Goal: Information Seeking & Learning: Compare options

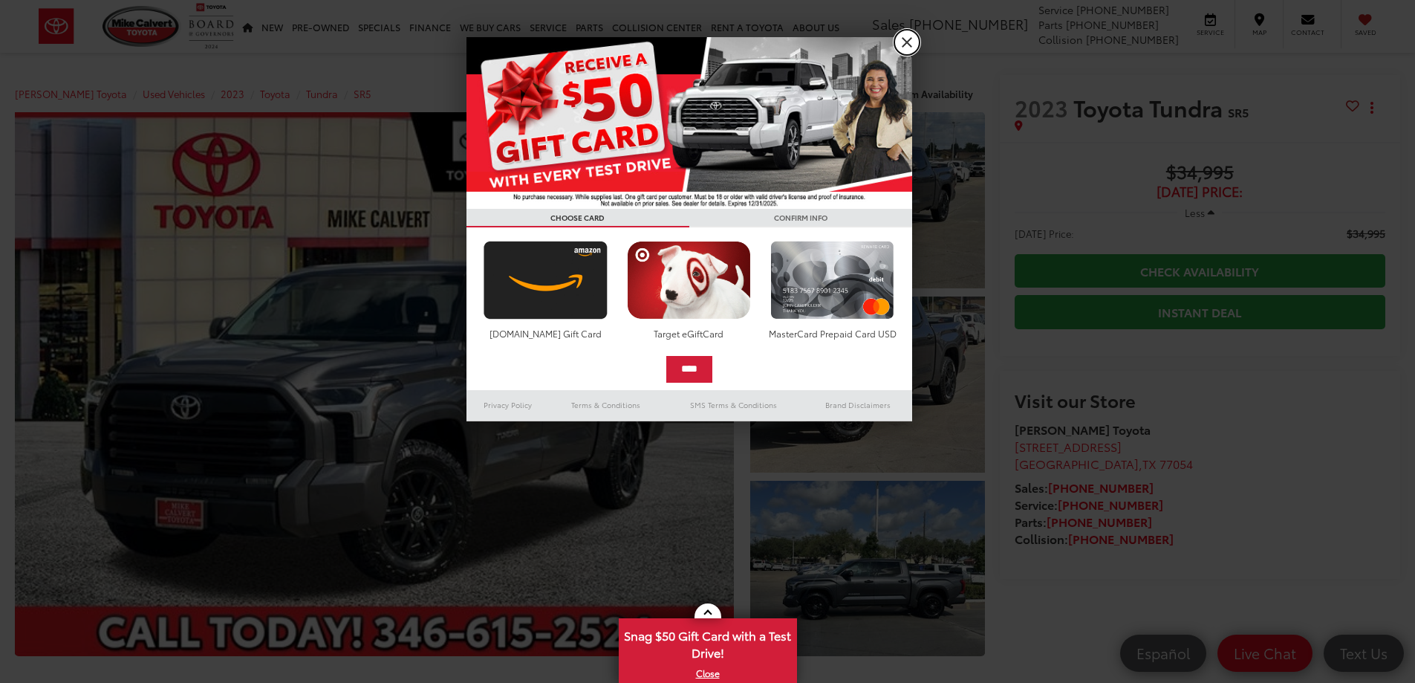
click at [905, 48] on link "X" at bounding box center [906, 42] width 25 height 25
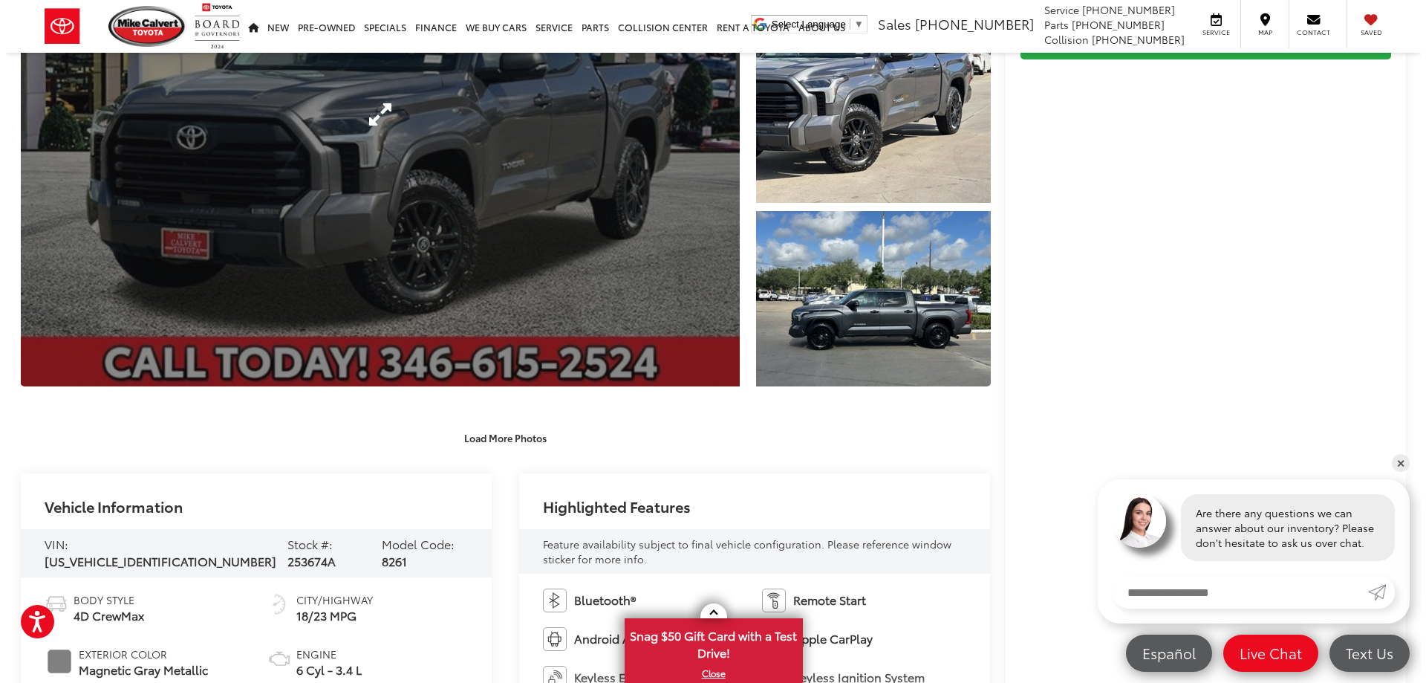
scroll to position [74, 0]
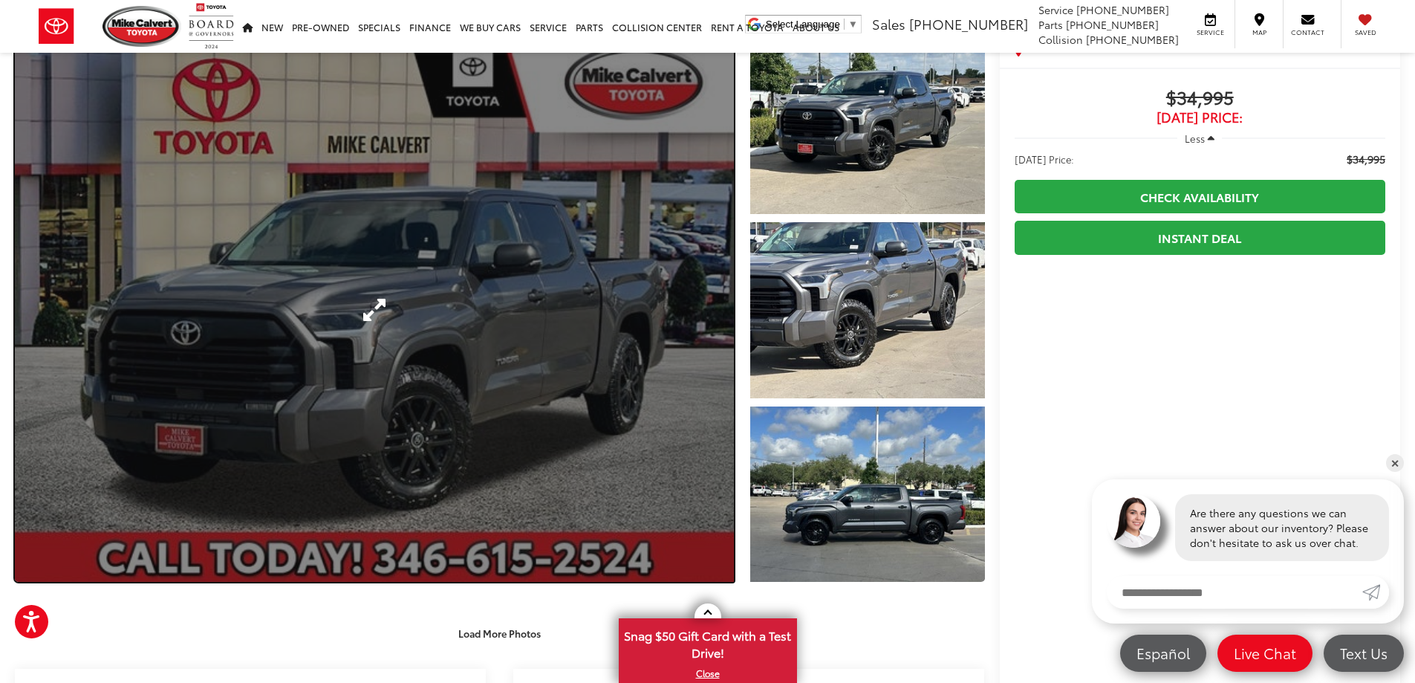
click at [378, 306] on link "Expand Photo 0" at bounding box center [374, 310] width 719 height 544
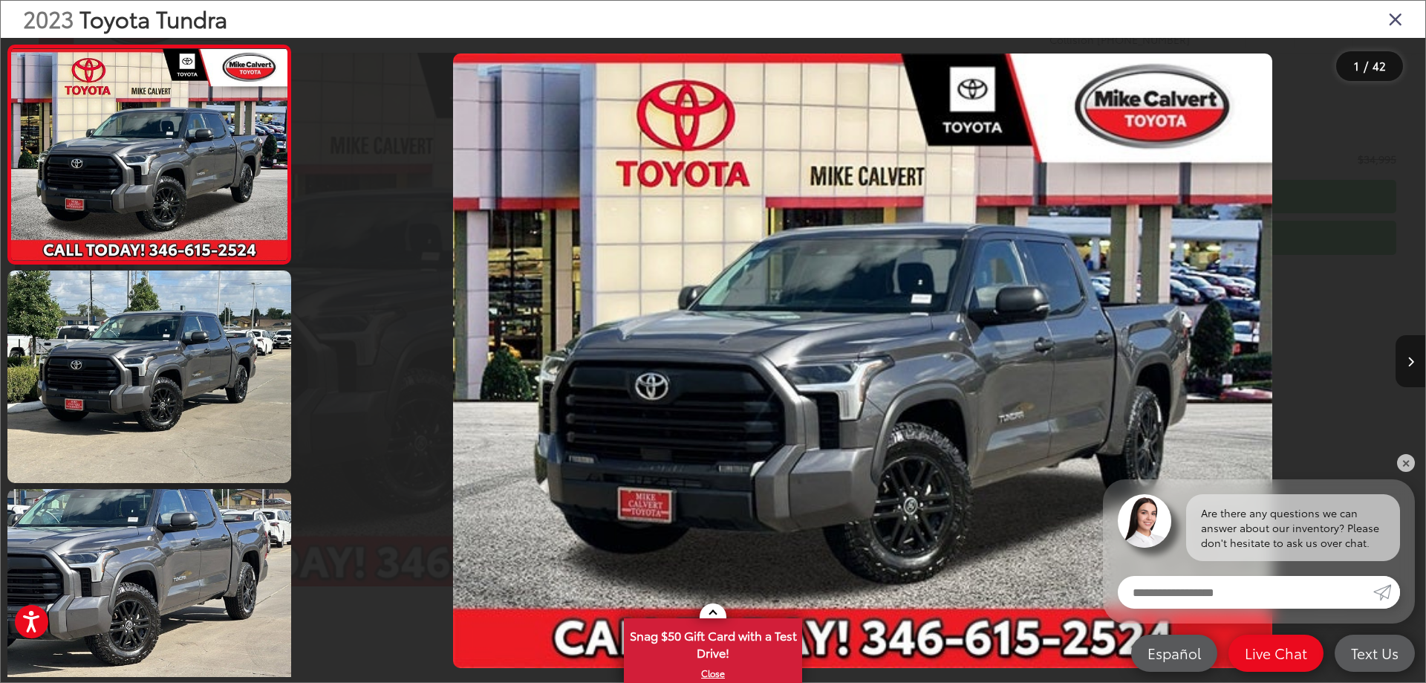
click at [1409, 357] on icon "Next image" at bounding box center [1411, 362] width 7 height 10
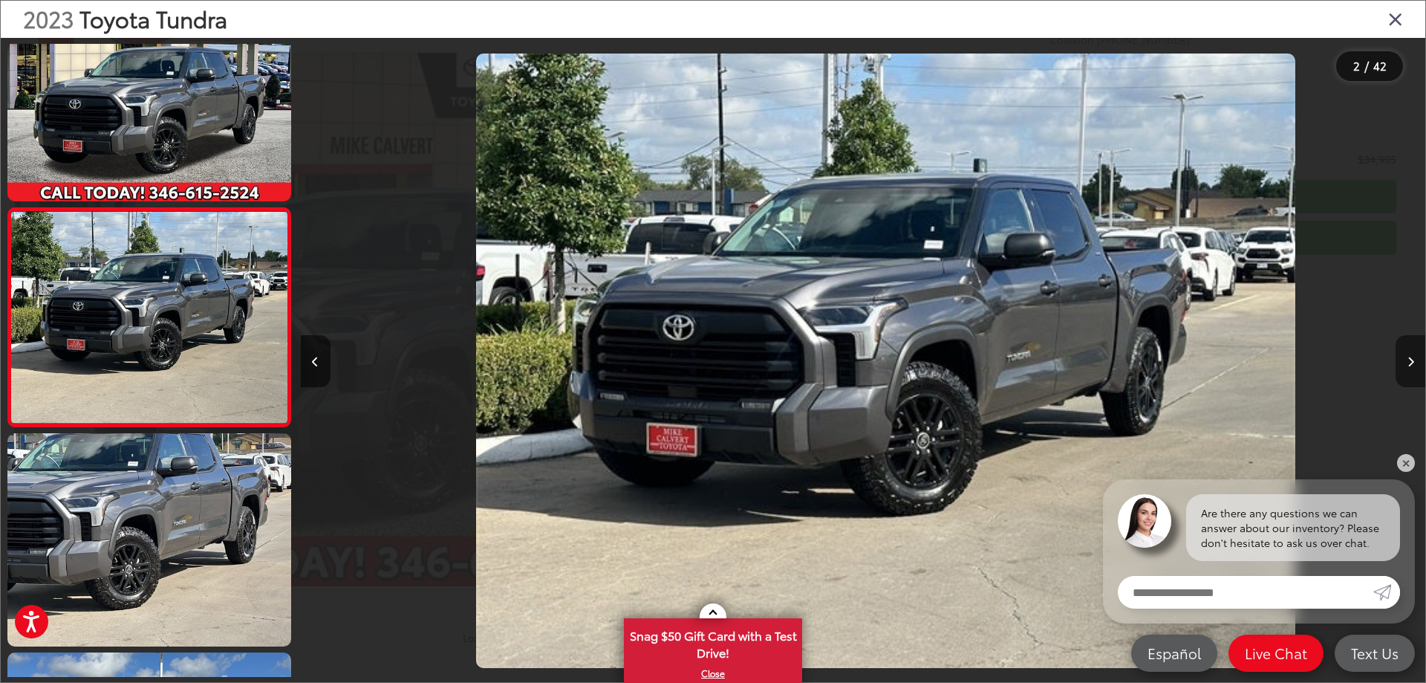
scroll to position [0, 1125]
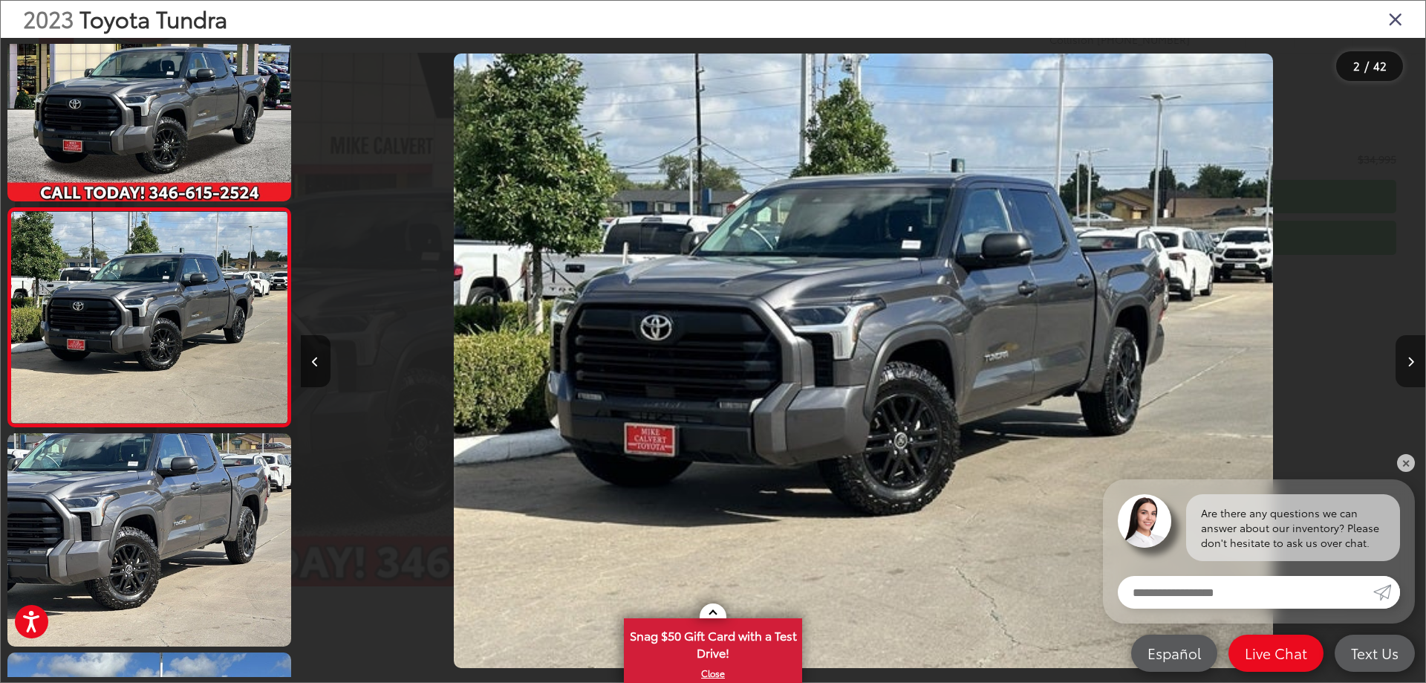
click at [1408, 357] on icon "Next image" at bounding box center [1411, 362] width 7 height 10
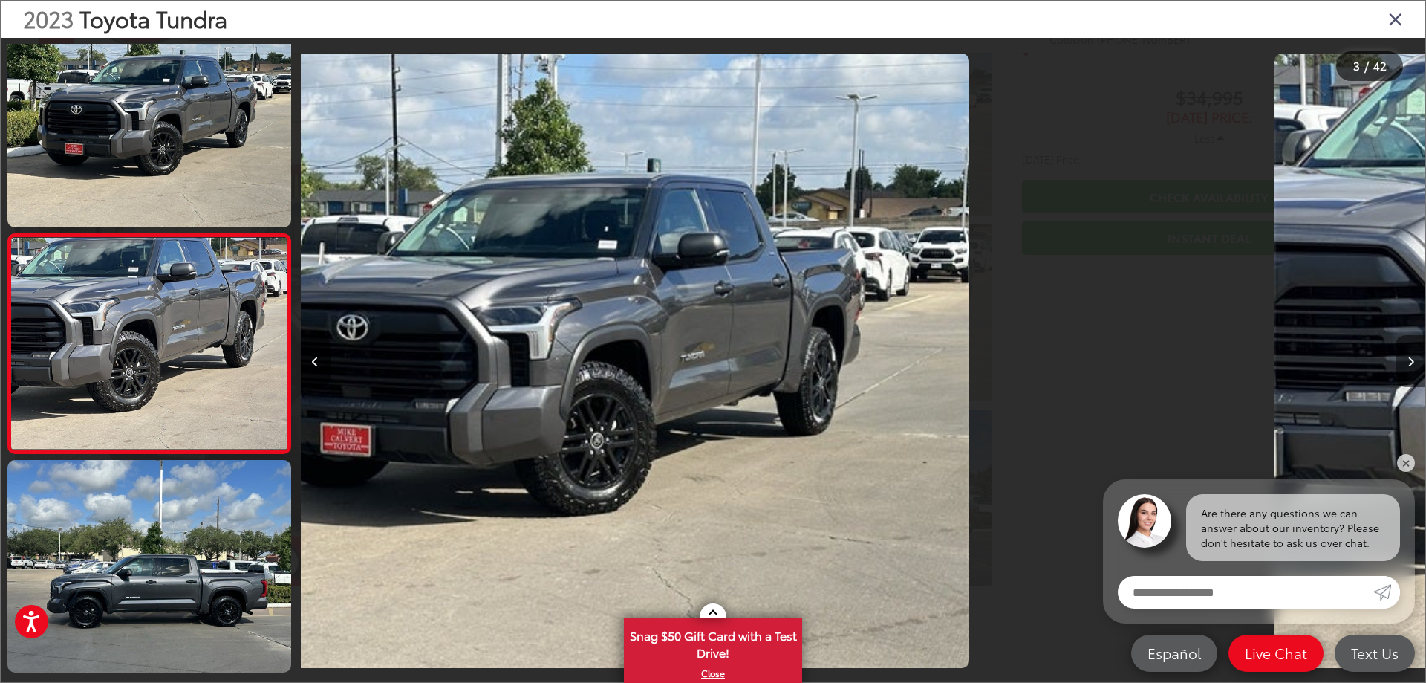
scroll to position [274, 0]
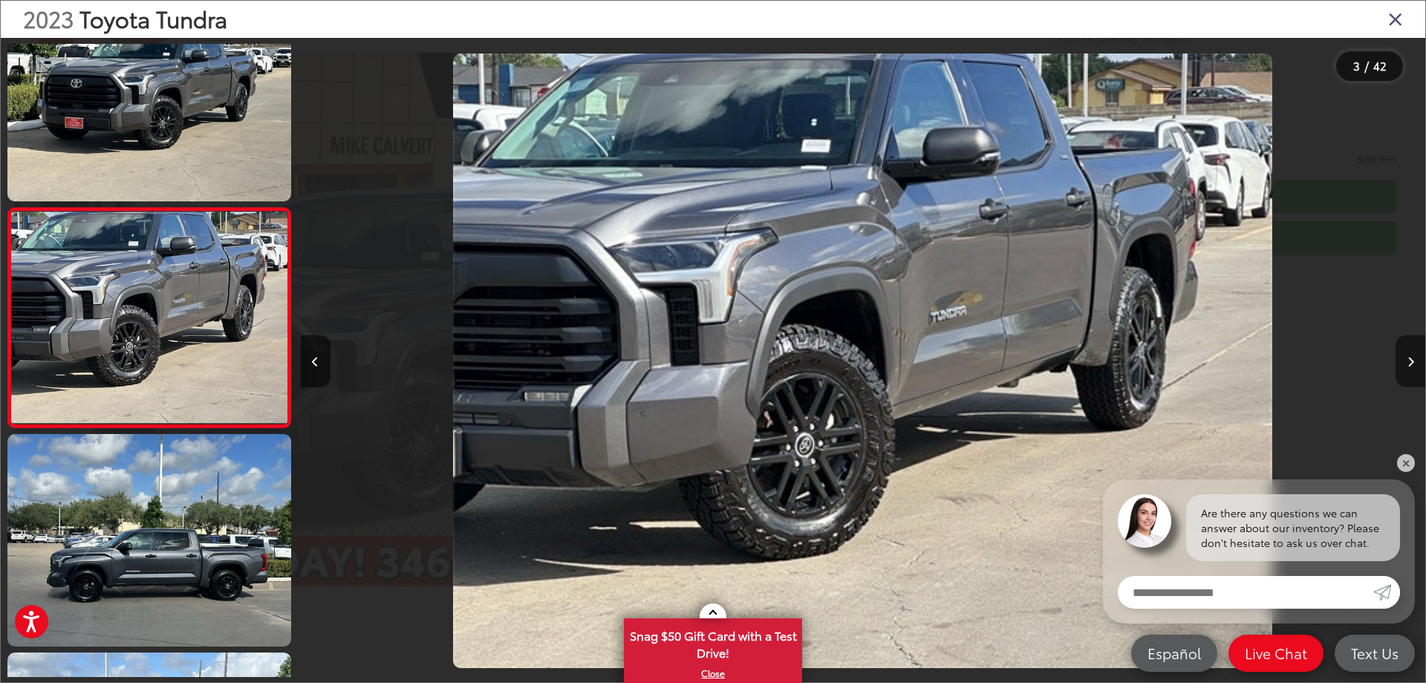
click at [1408, 352] on button "Next image" at bounding box center [1411, 361] width 30 height 52
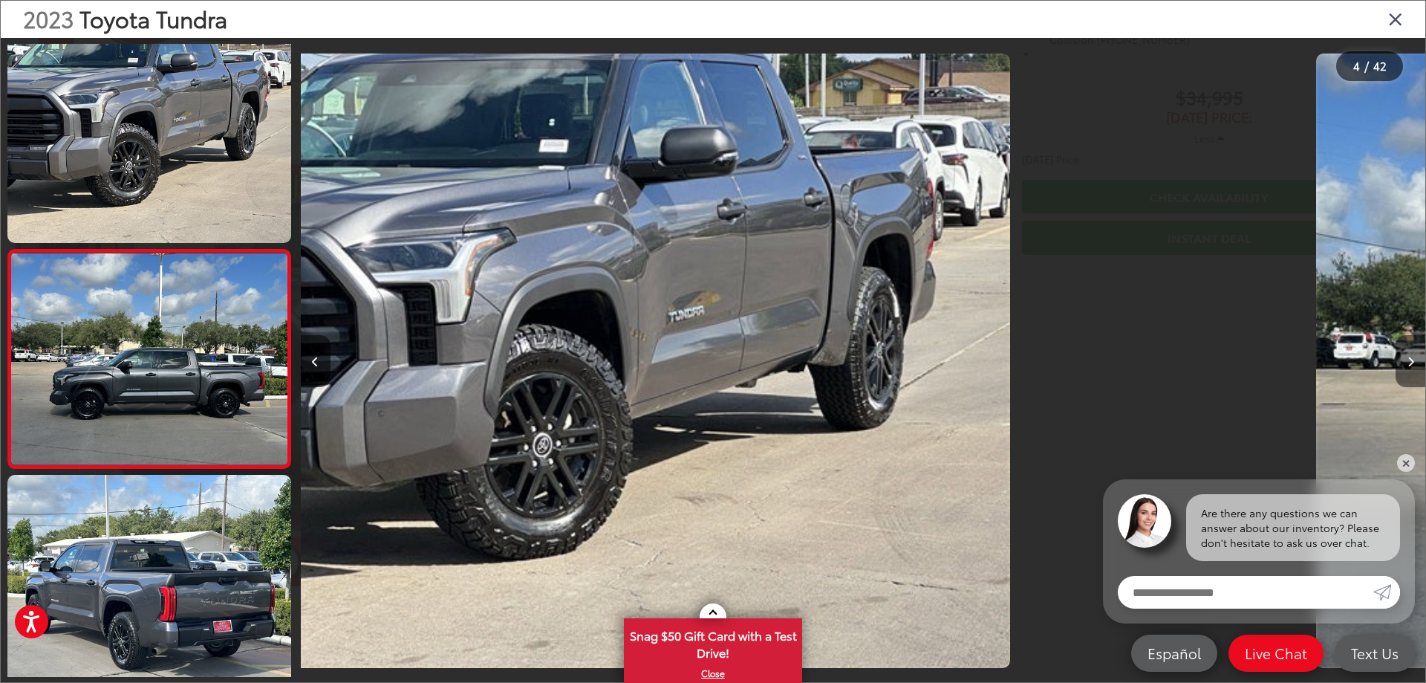
scroll to position [493, 0]
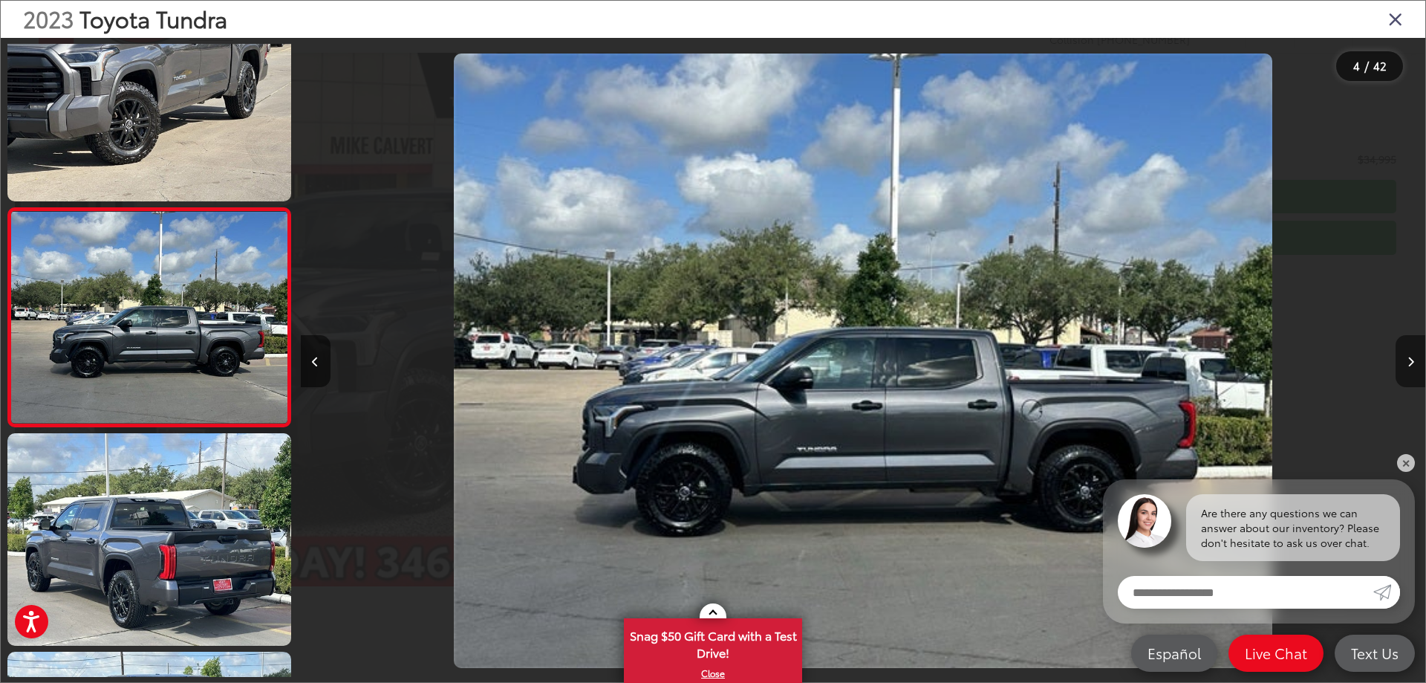
click at [1406, 352] on button "Next image" at bounding box center [1411, 361] width 30 height 52
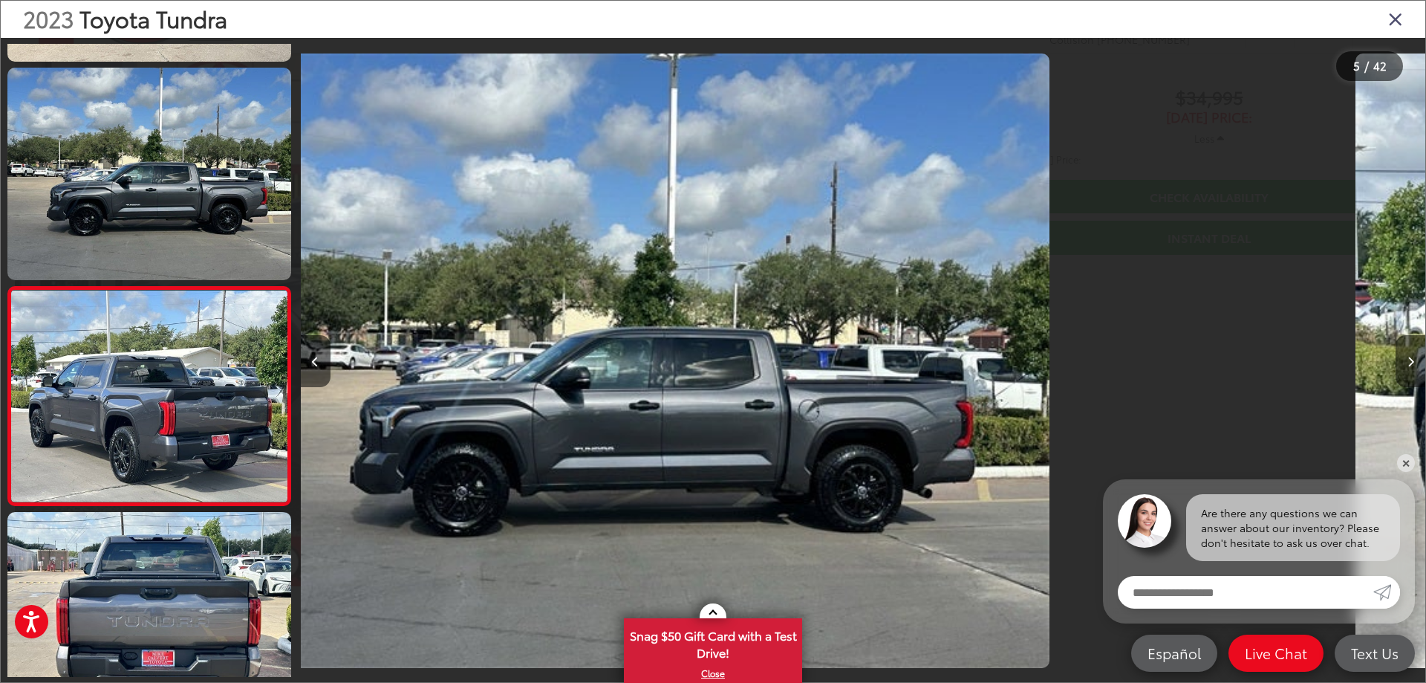
scroll to position [712, 0]
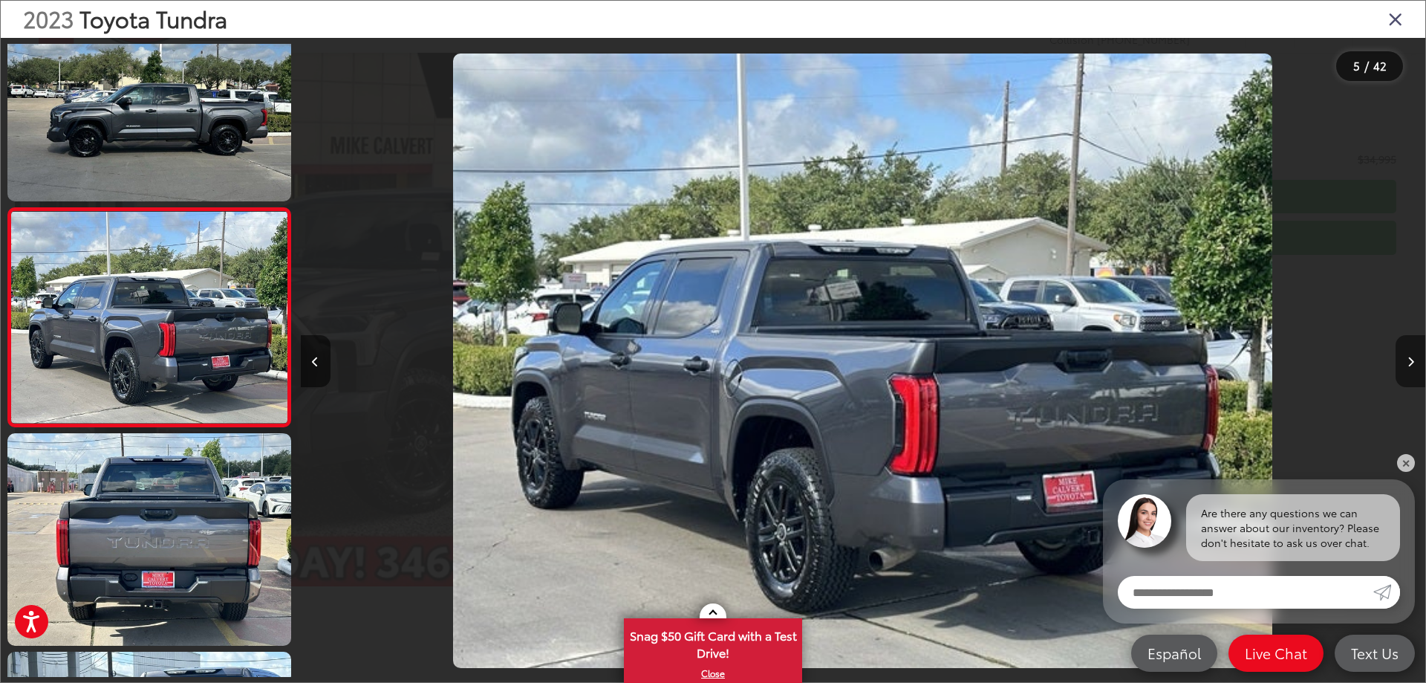
click at [1404, 350] on button "Next image" at bounding box center [1411, 361] width 30 height 52
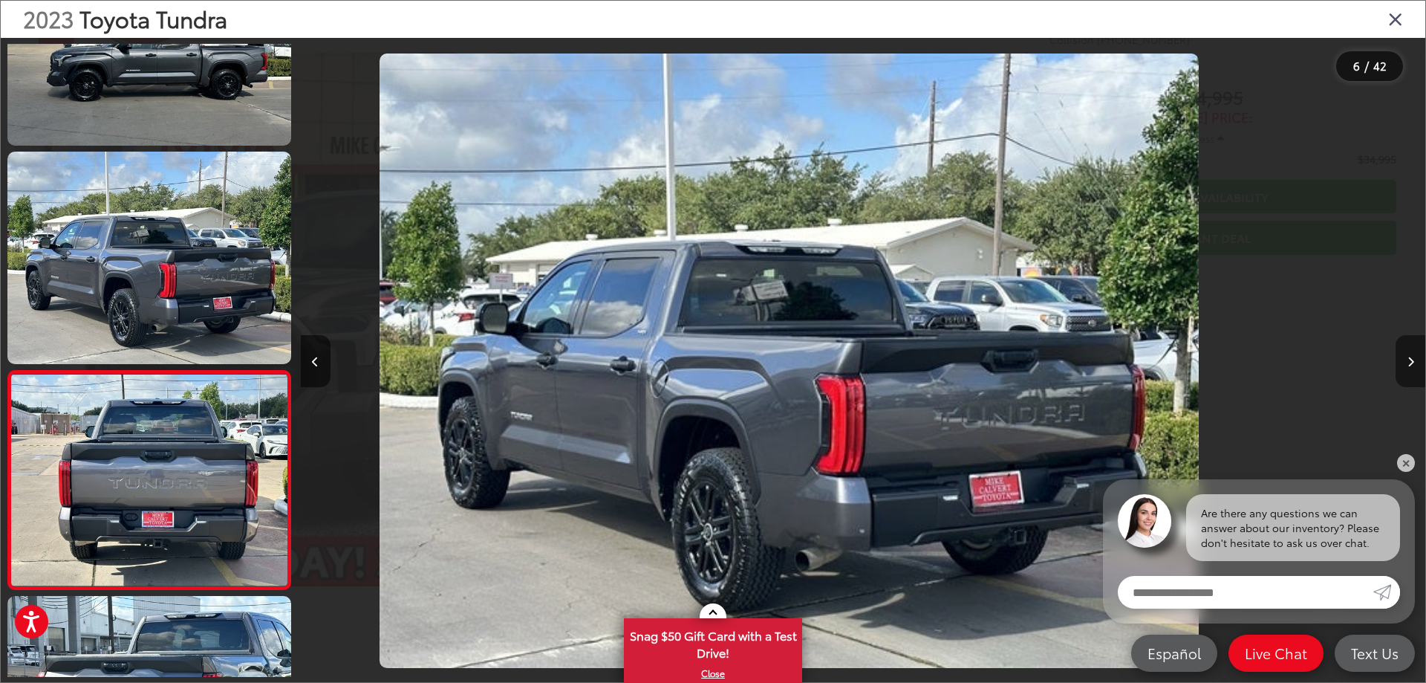
scroll to position [0, 0]
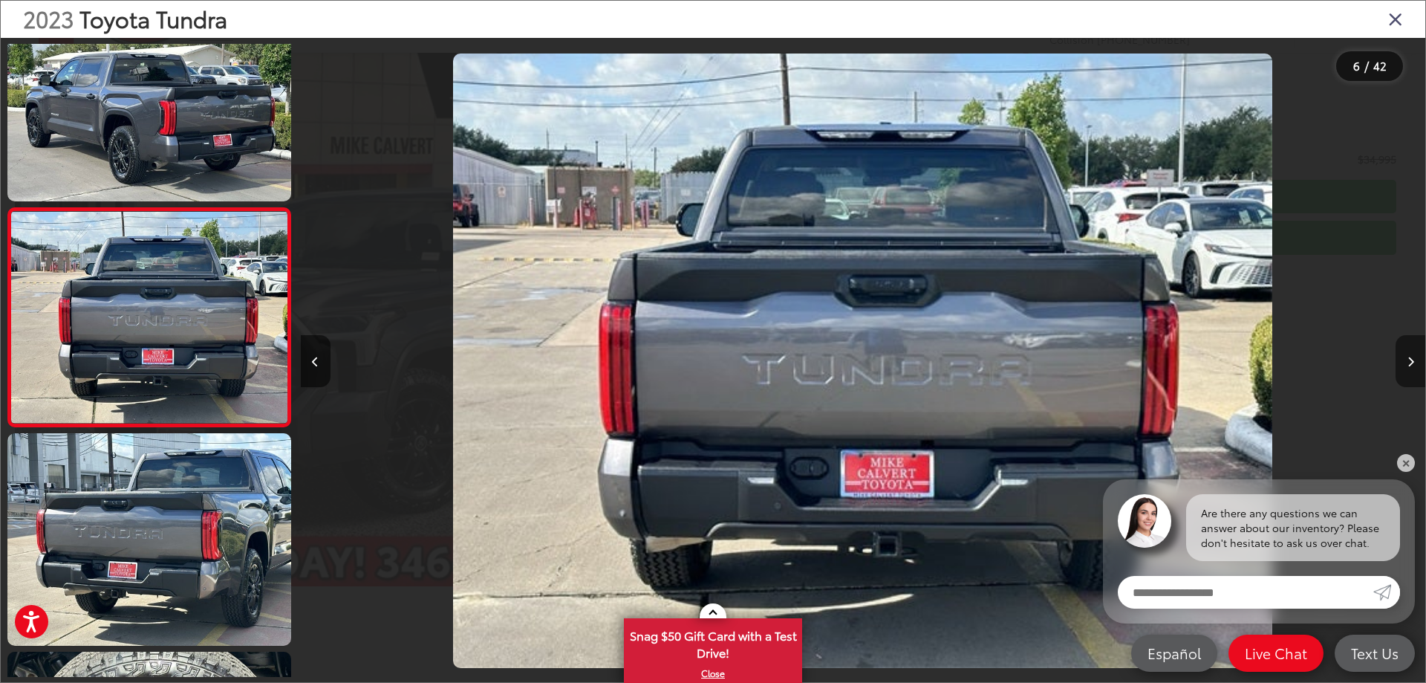
click at [1404, 350] on button "Next image" at bounding box center [1411, 361] width 30 height 52
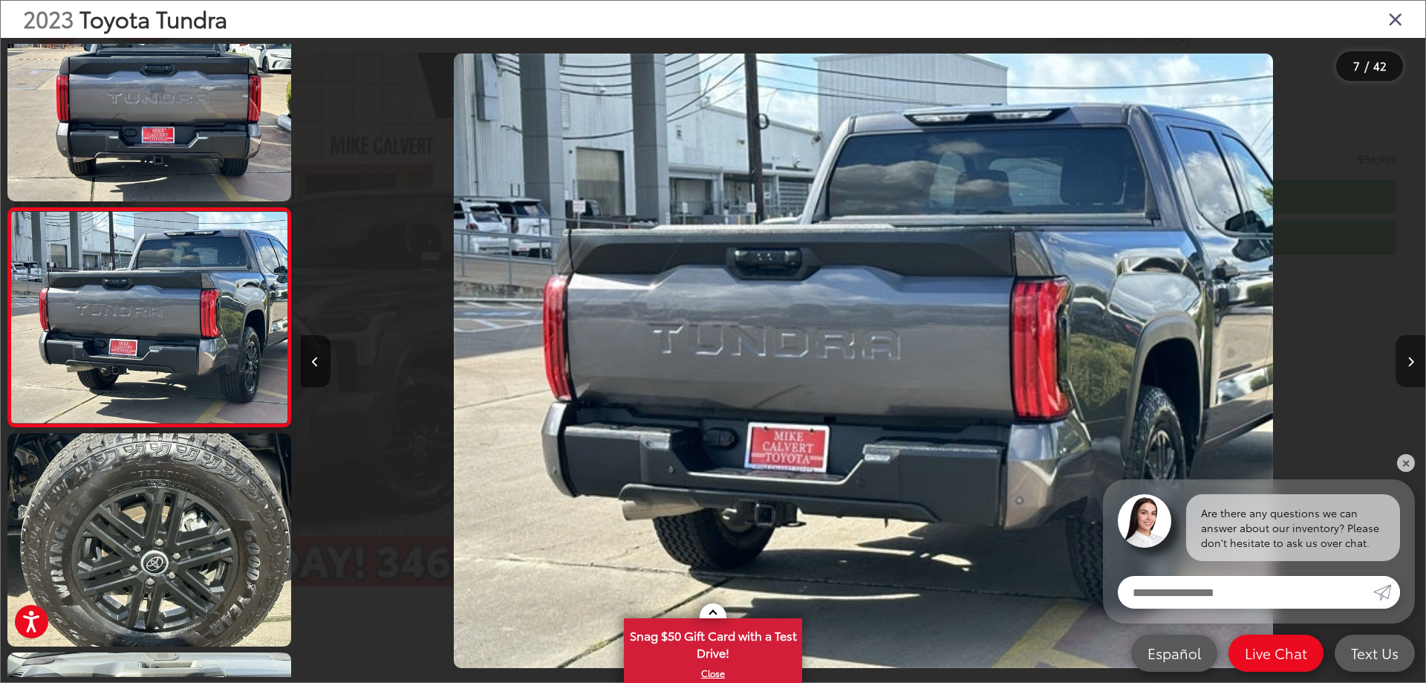
click at [1399, 350] on button "Next image" at bounding box center [1411, 361] width 30 height 52
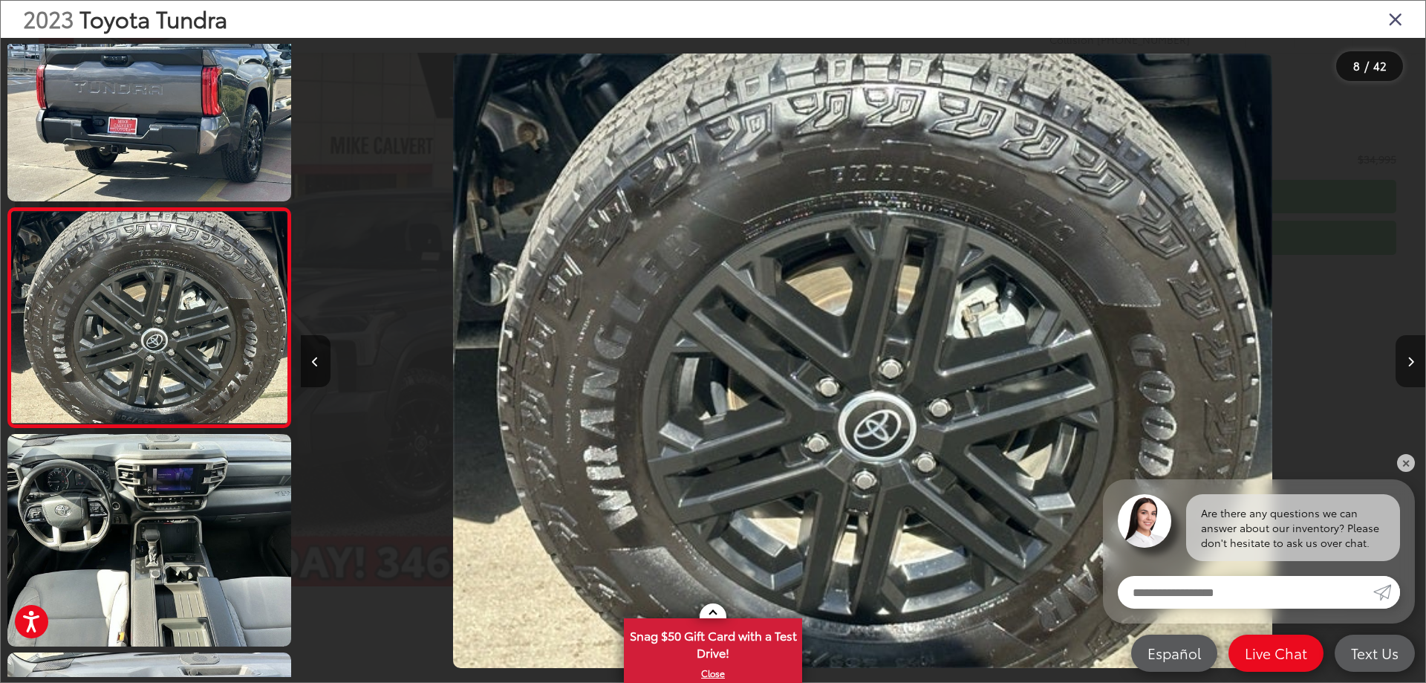
click at [1397, 350] on button "Next image" at bounding box center [1411, 361] width 30 height 52
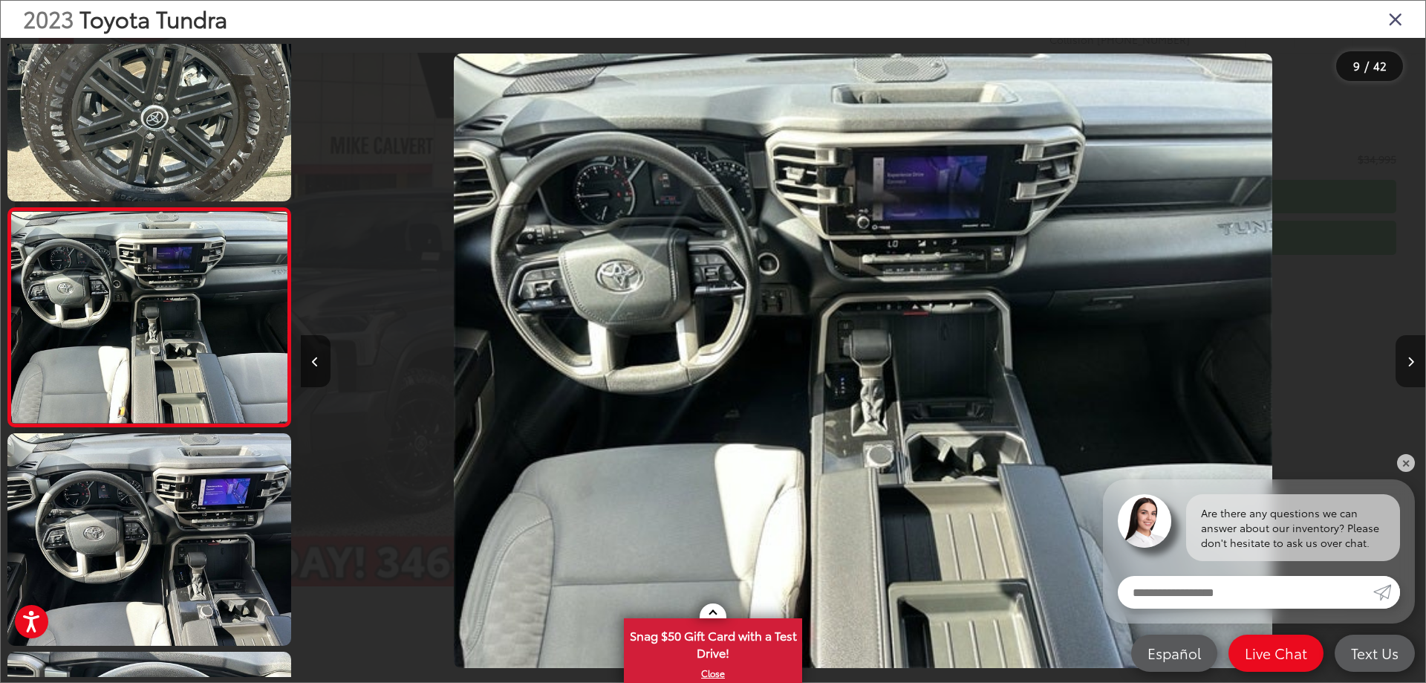
click at [1397, 350] on button "Next image" at bounding box center [1411, 361] width 30 height 52
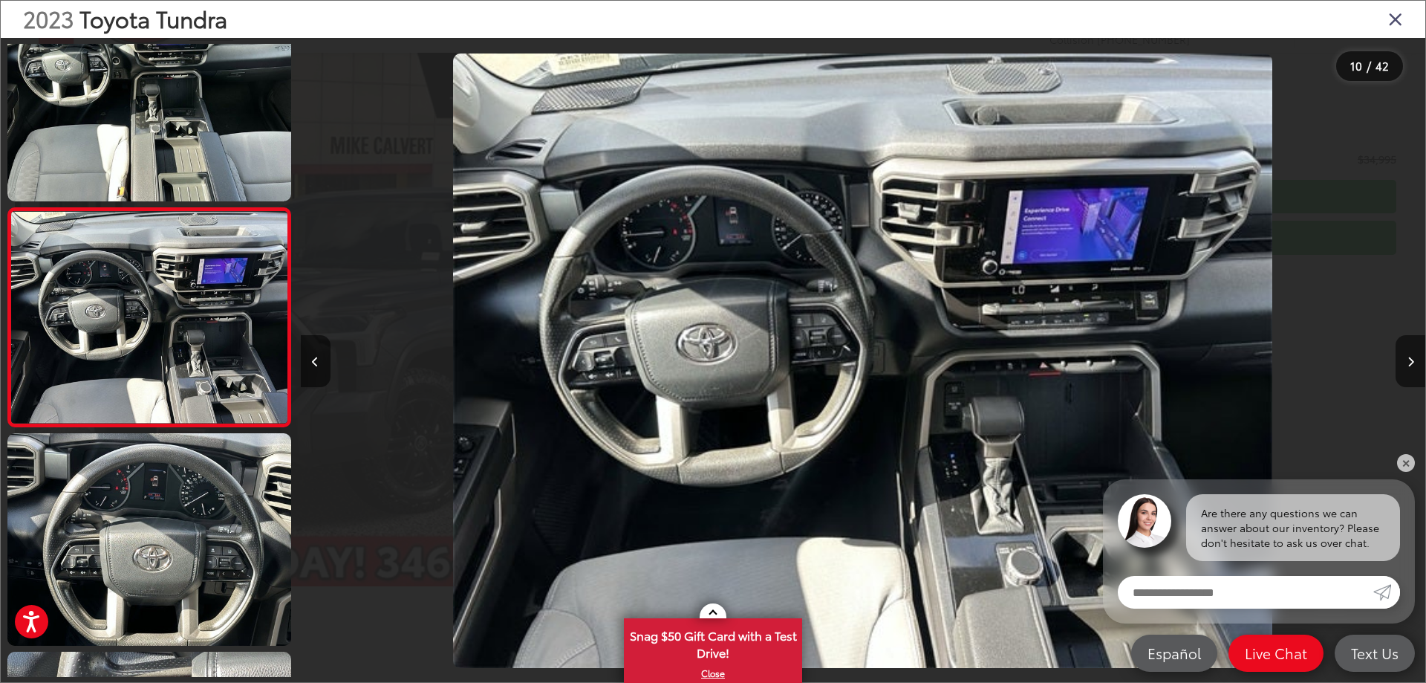
drag, startPoint x: 312, startPoint y: 368, endPoint x: 360, endPoint y: 373, distance: 48.5
click at [313, 368] on button "Previous image" at bounding box center [316, 361] width 30 height 52
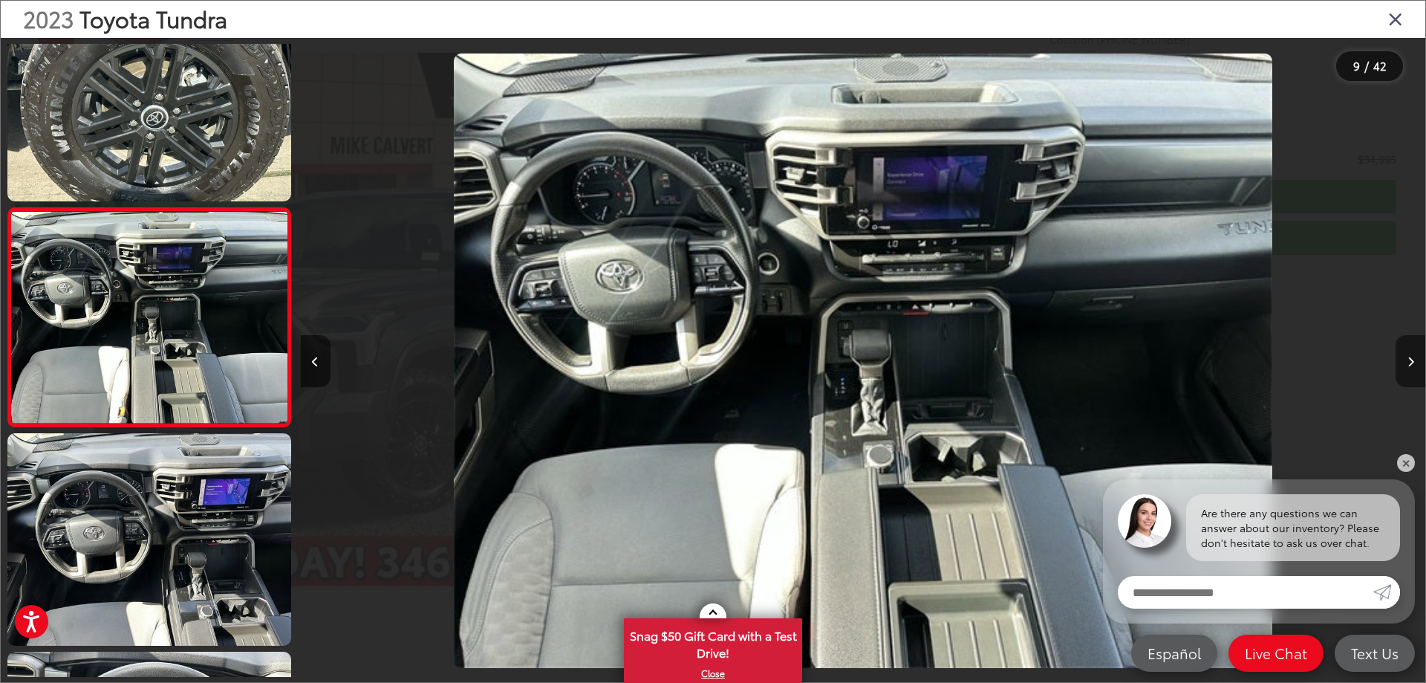
click at [1411, 357] on icon "Next image" at bounding box center [1411, 362] width 7 height 10
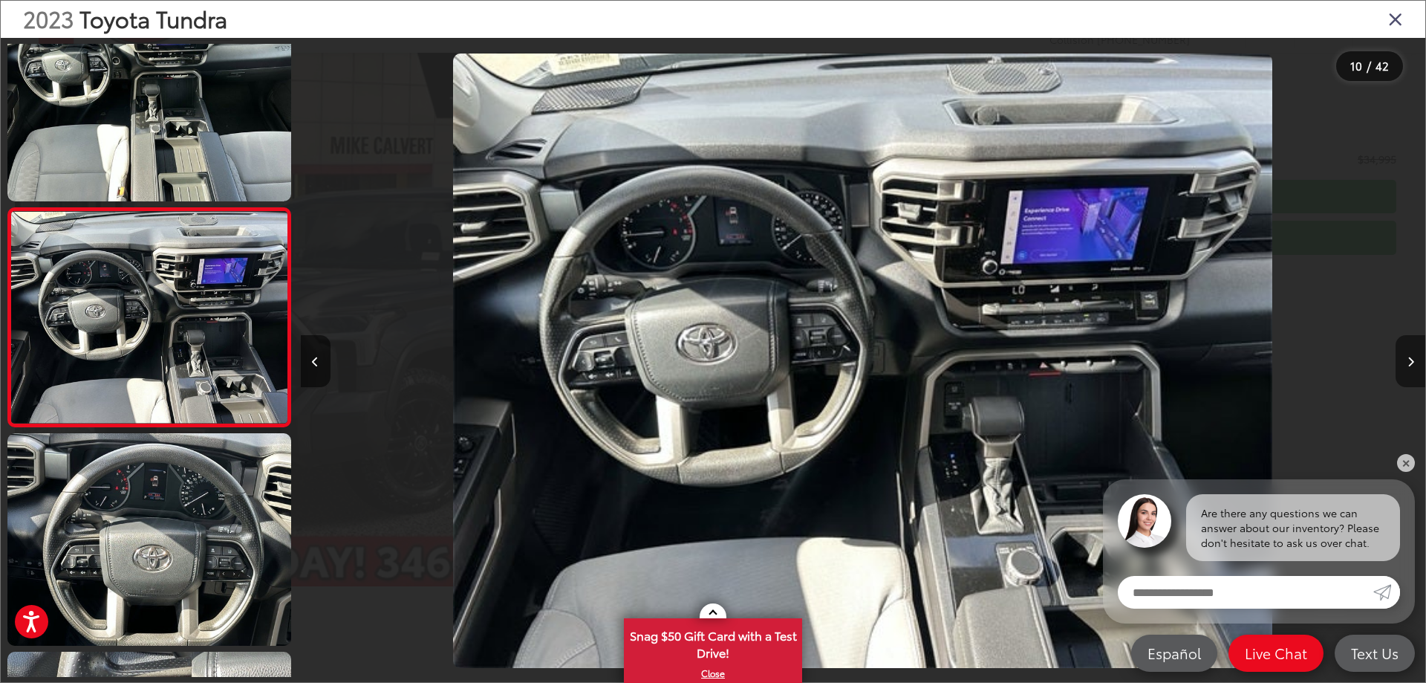
click at [1411, 355] on button "Next image" at bounding box center [1411, 361] width 30 height 52
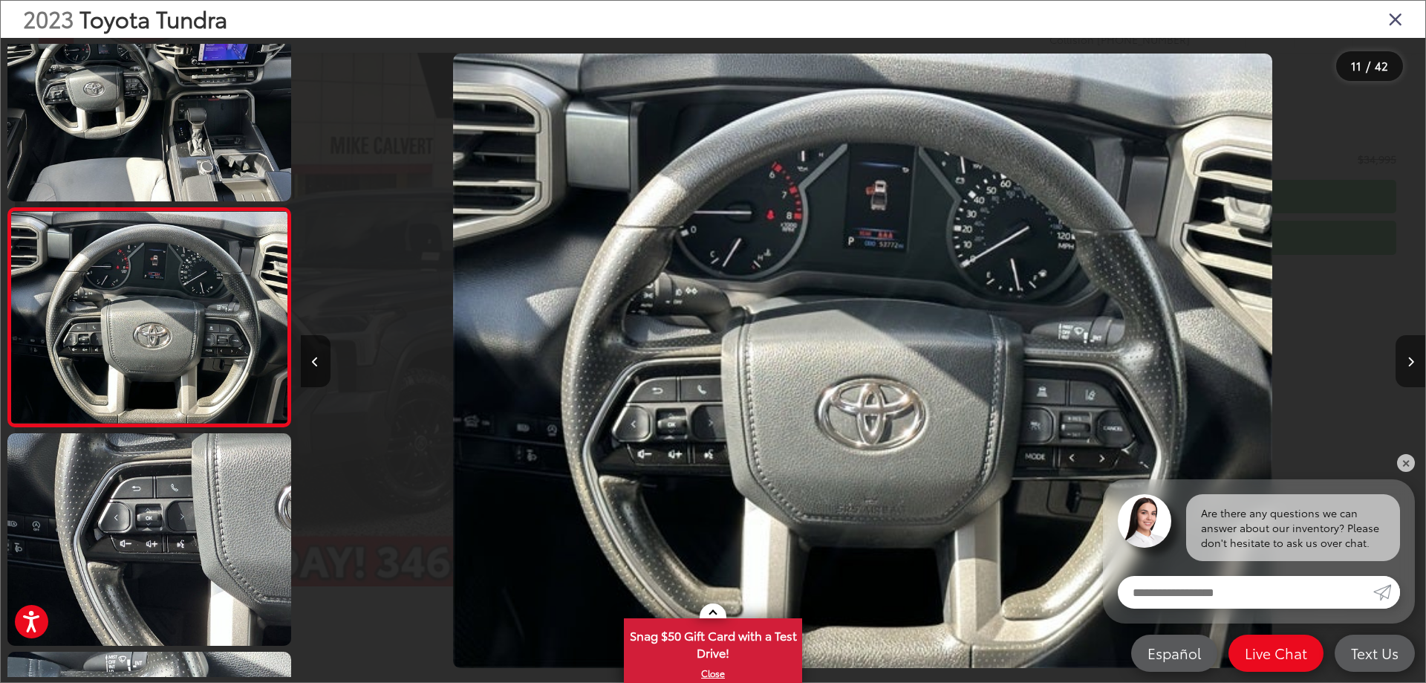
click at [1410, 365] on icon "Next image" at bounding box center [1411, 362] width 7 height 10
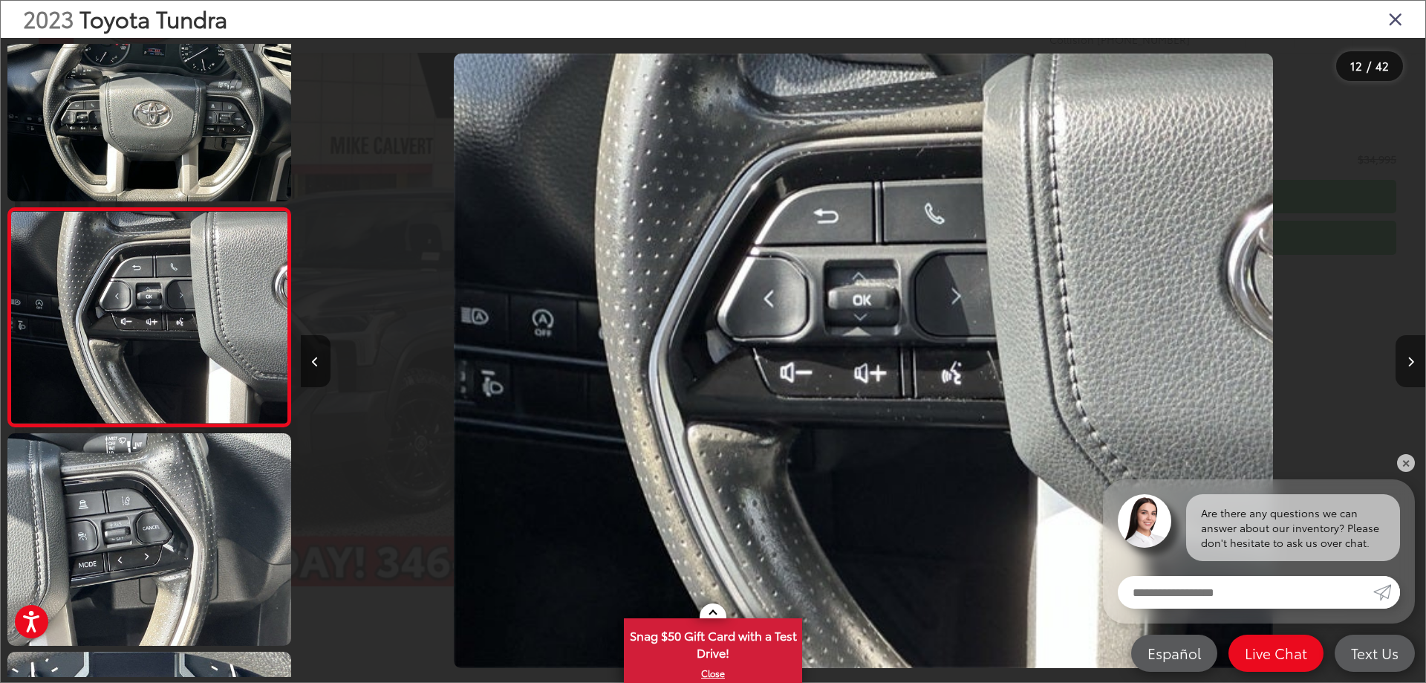
click at [1407, 367] on button "Next image" at bounding box center [1411, 361] width 30 height 52
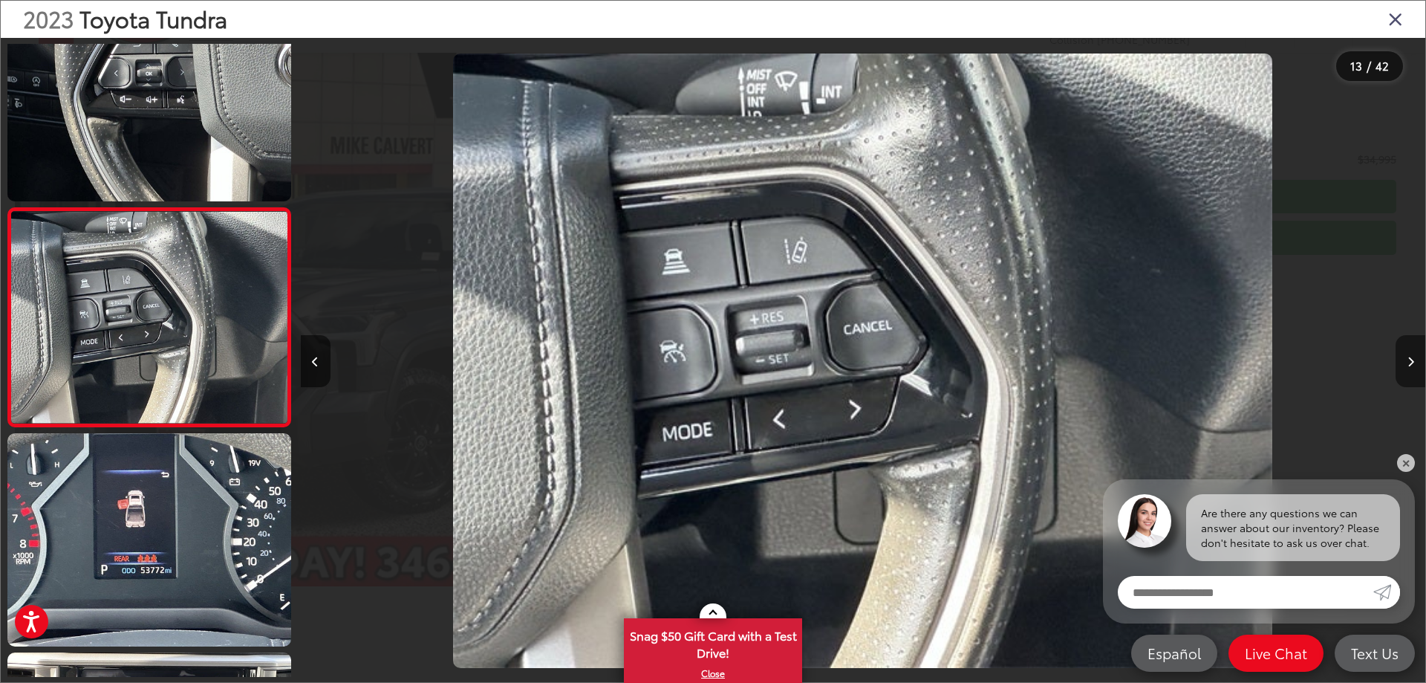
click at [1402, 363] on button "Next image" at bounding box center [1411, 361] width 30 height 52
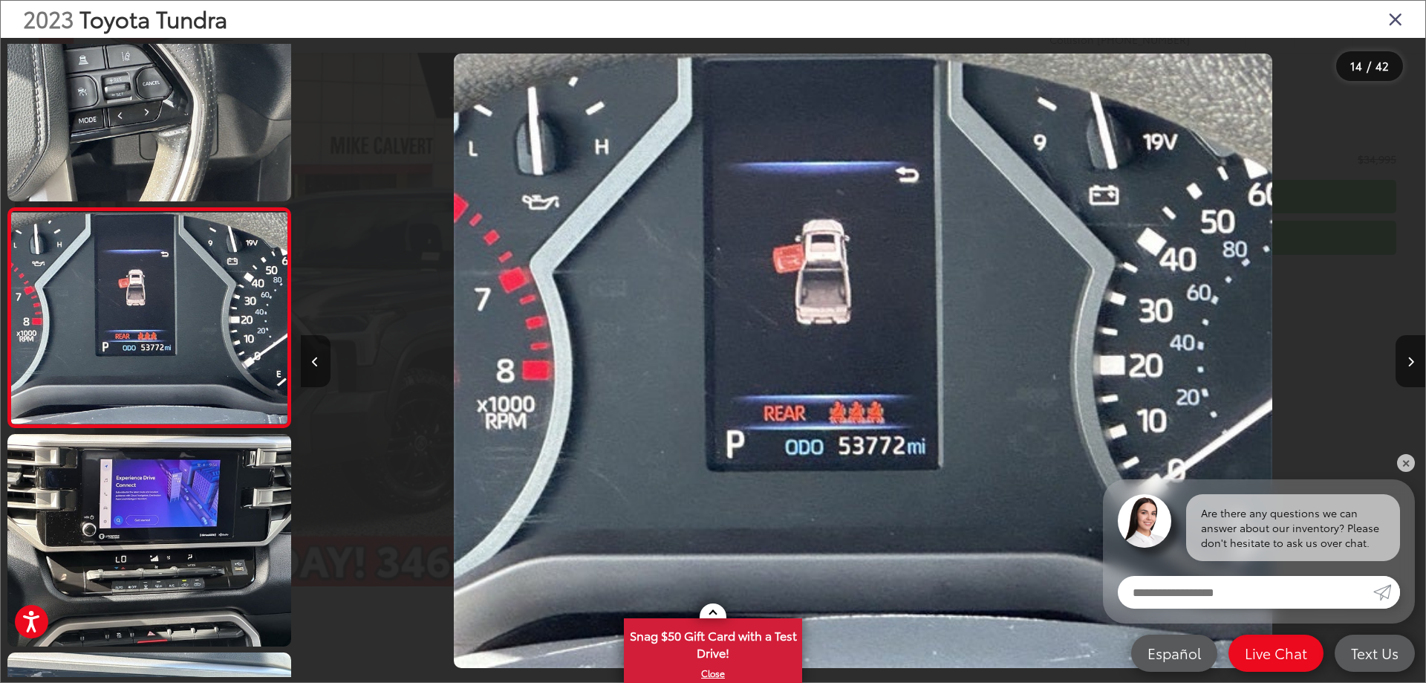
click at [320, 368] on button "Previous image" at bounding box center [316, 361] width 30 height 52
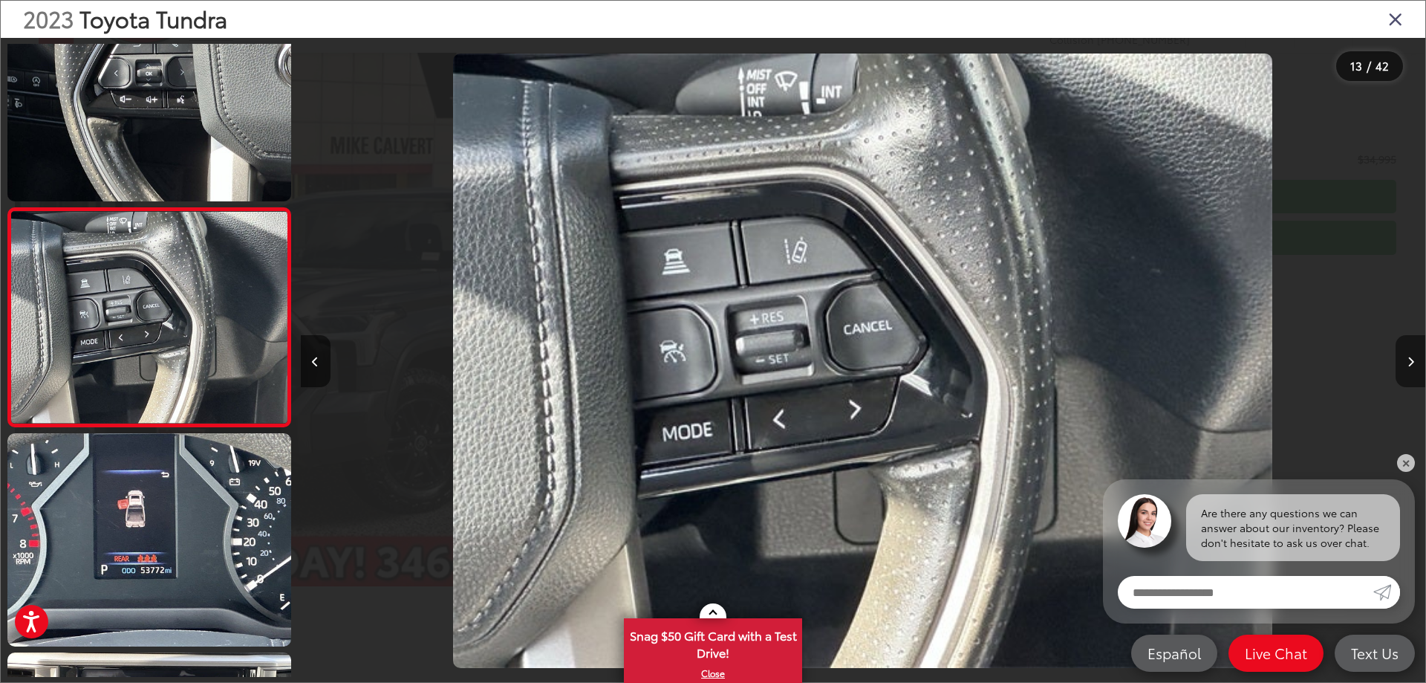
click at [1414, 357] on button "Next image" at bounding box center [1411, 361] width 30 height 52
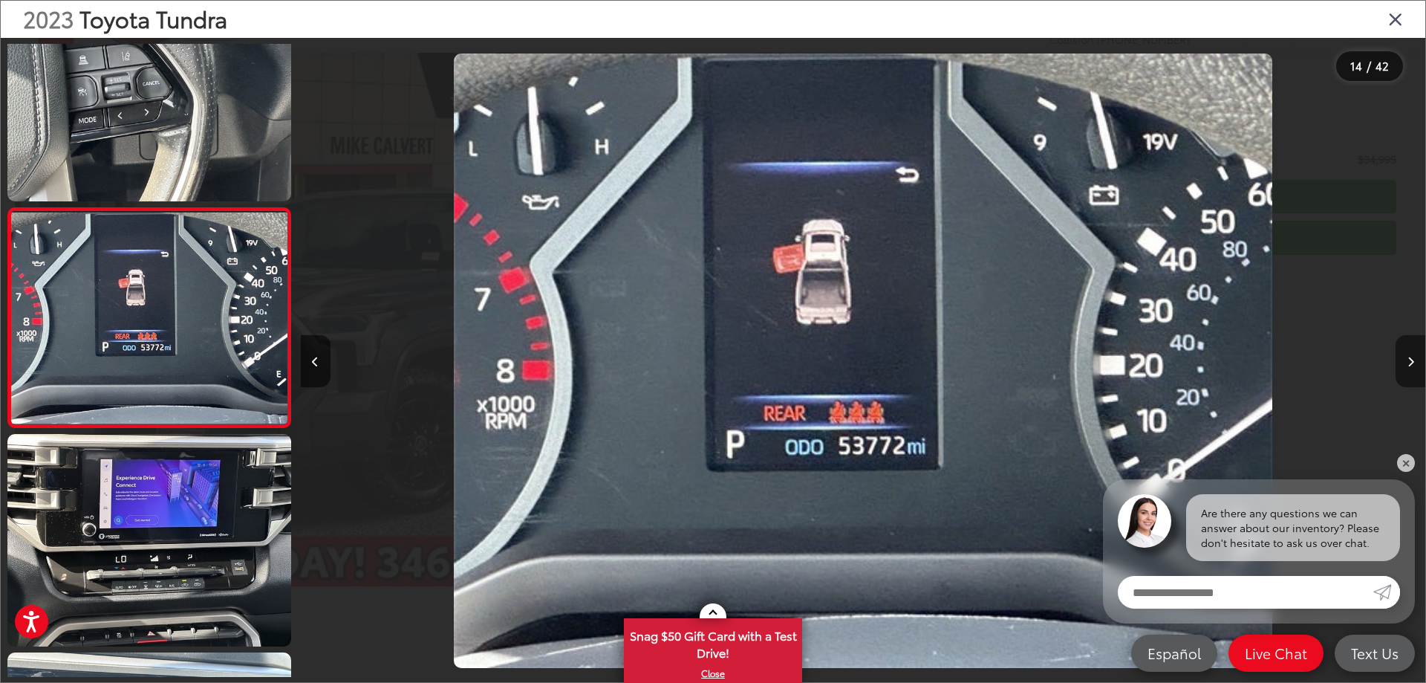
click at [1407, 351] on button "Next image" at bounding box center [1411, 361] width 30 height 52
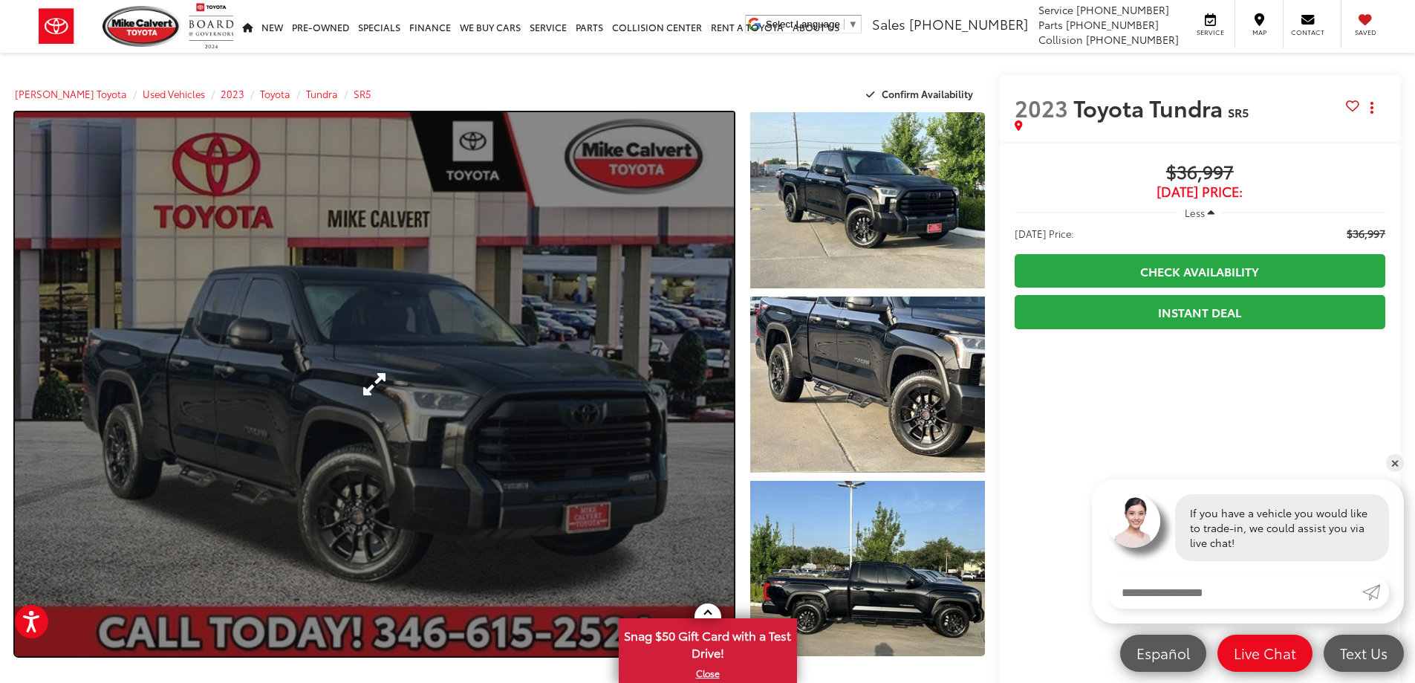
click at [681, 376] on link "Expand Photo 0" at bounding box center [374, 384] width 719 height 544
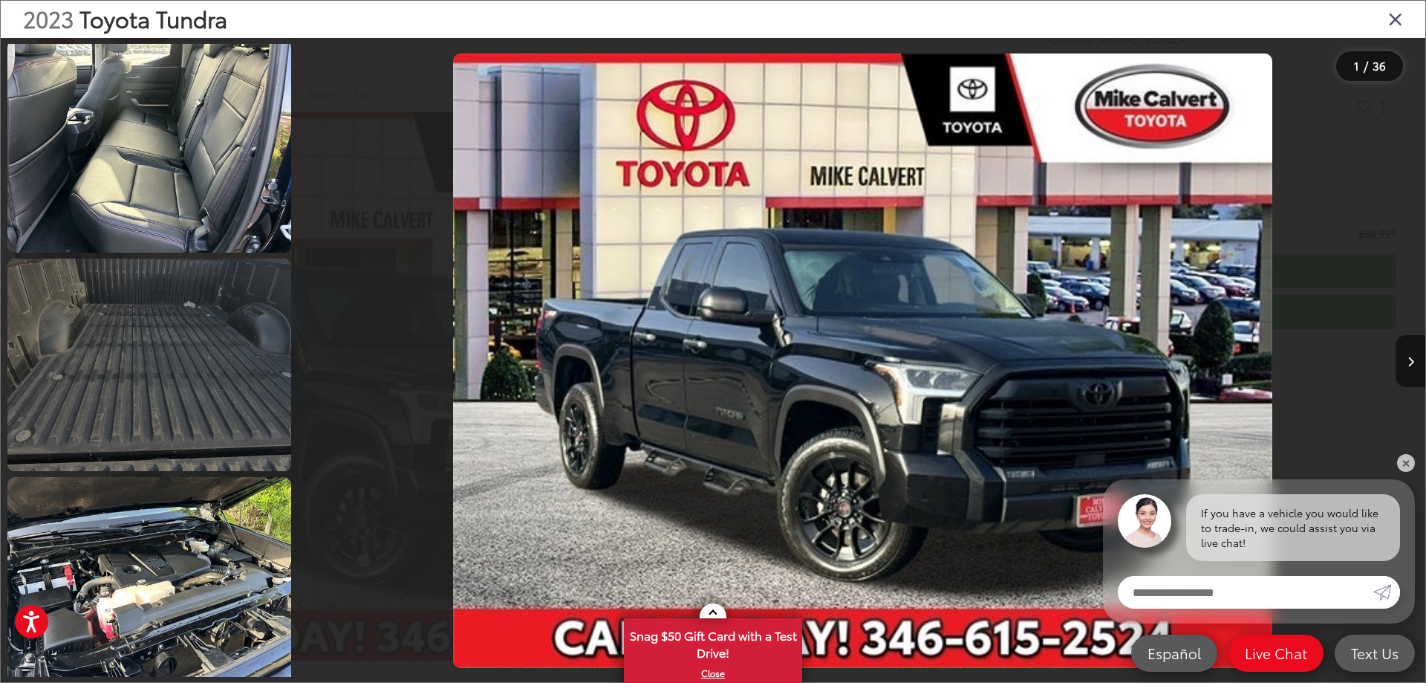
scroll to position [4308, 0]
